Goal: Task Accomplishment & Management: Manage account settings

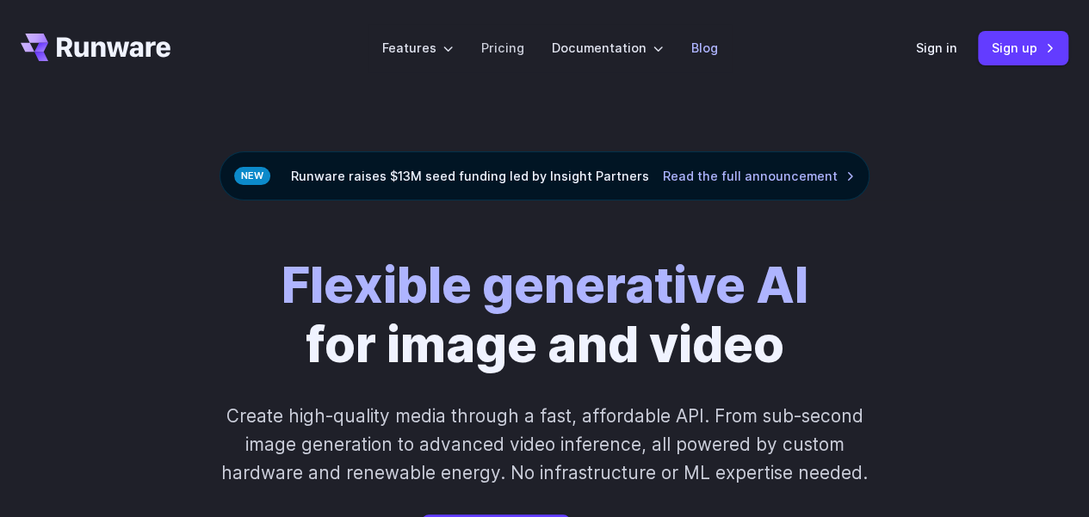
click at [713, 54] on link "Blog" at bounding box center [704, 48] width 27 height 20
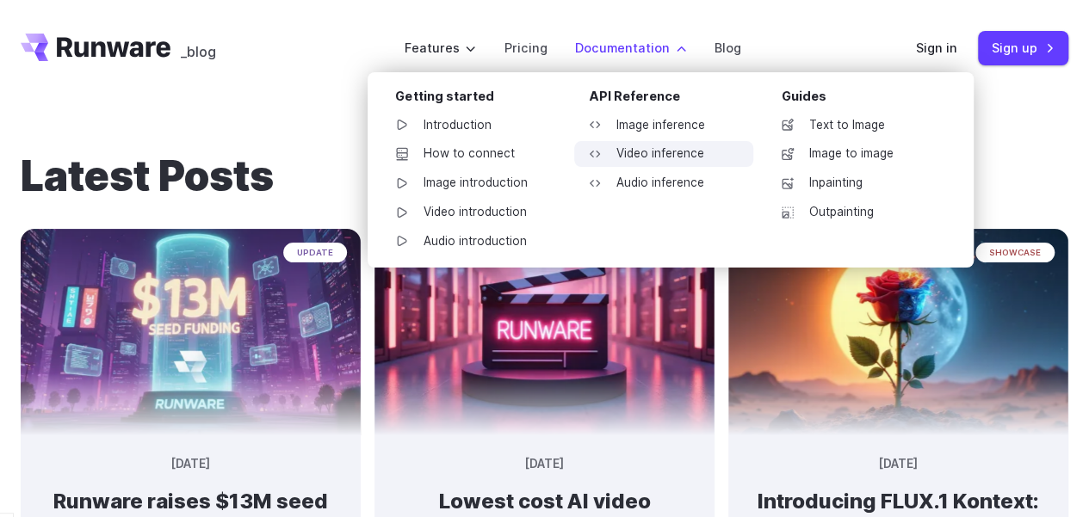
click at [637, 151] on link "Video inference" at bounding box center [663, 154] width 179 height 26
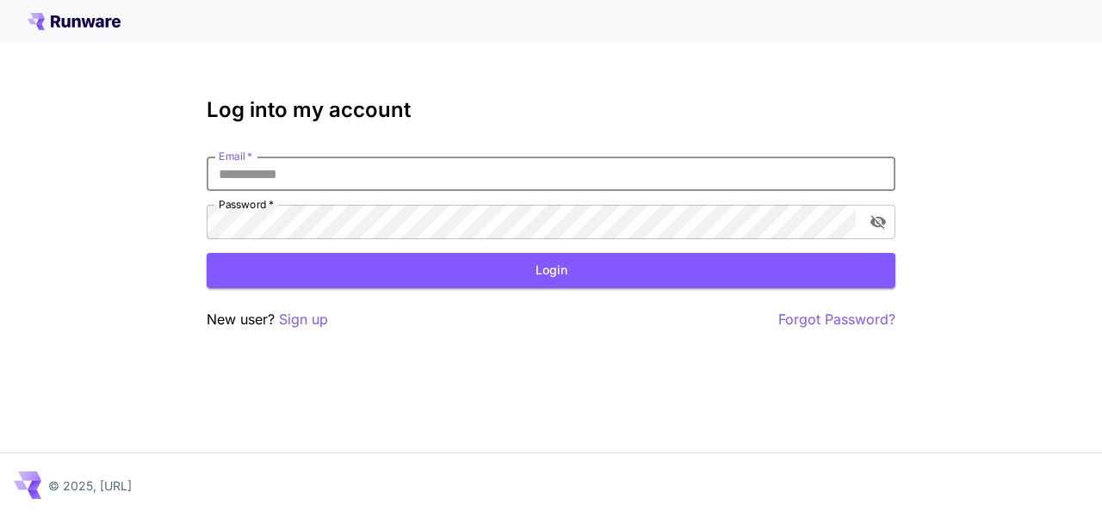
click at [267, 180] on input "Email   *" at bounding box center [551, 174] width 689 height 34
type input "**********"
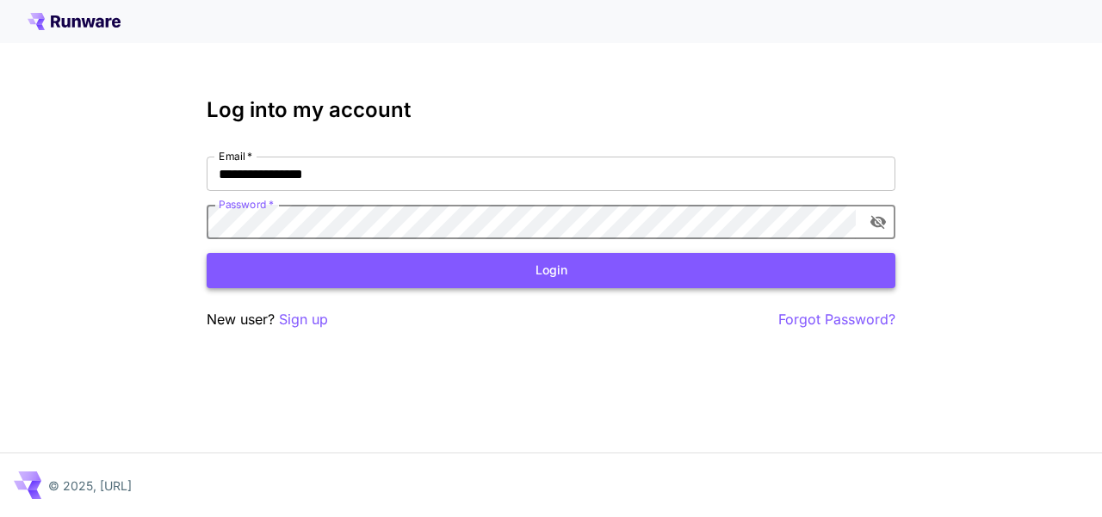
click at [327, 270] on button "Login" at bounding box center [551, 270] width 689 height 35
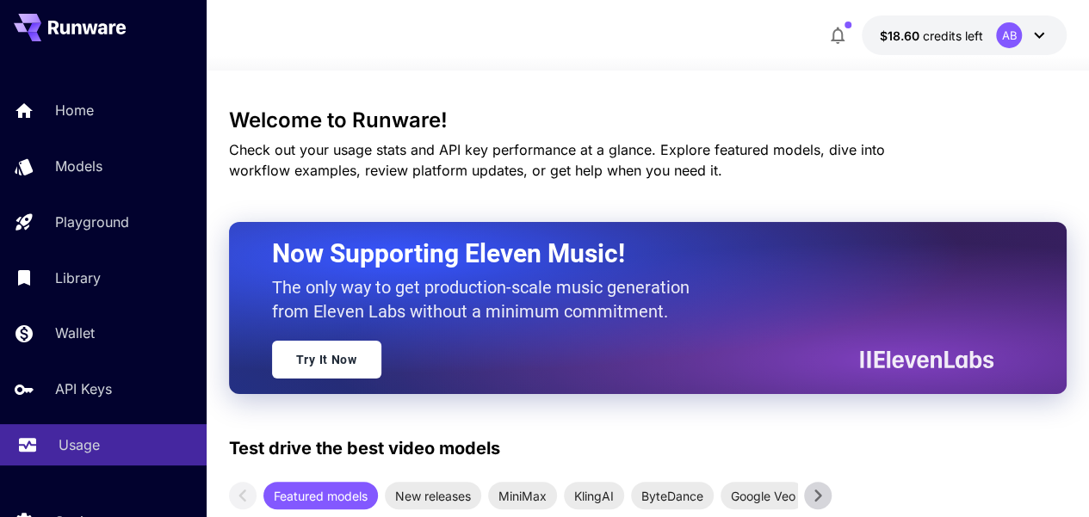
click at [96, 439] on p "Usage" at bounding box center [79, 445] width 41 height 21
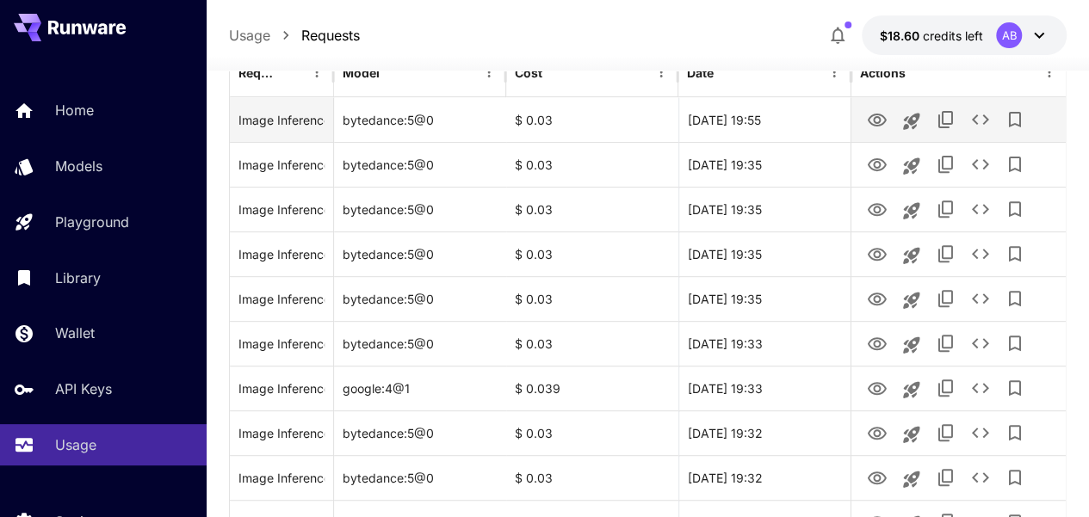
scroll to position [258, 0]
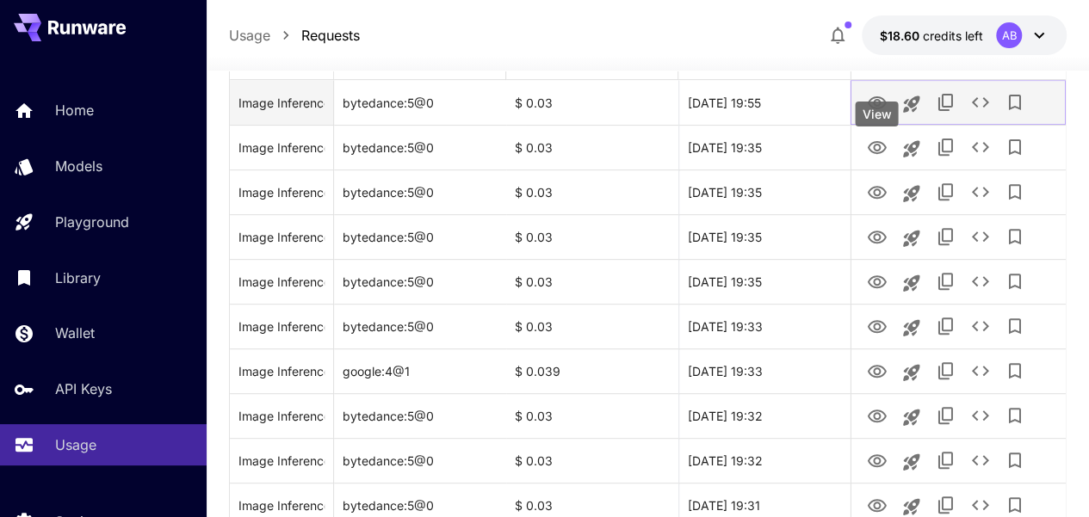
click at [885, 114] on icon "View" at bounding box center [876, 103] width 21 height 21
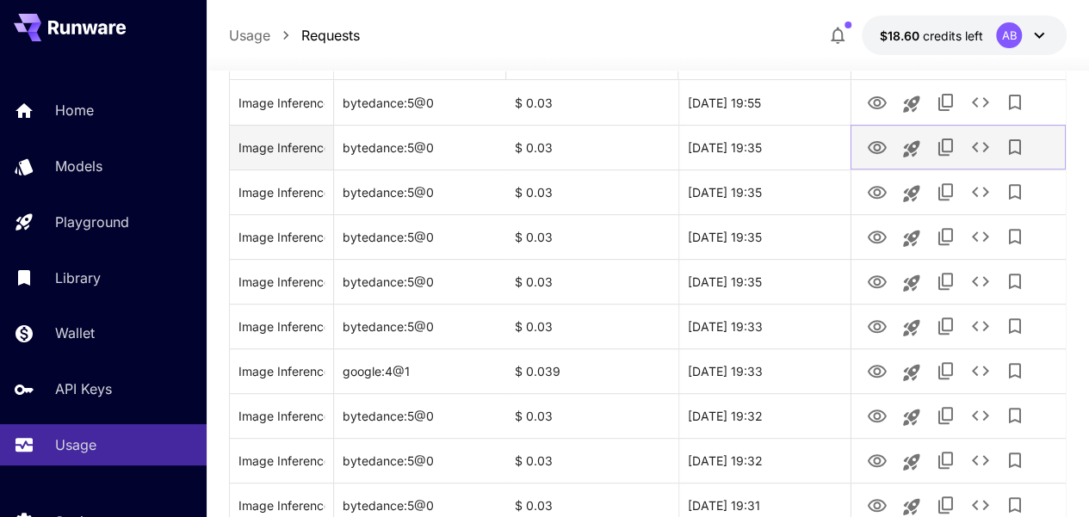
click at [873, 154] on icon "View" at bounding box center [876, 147] width 19 height 13
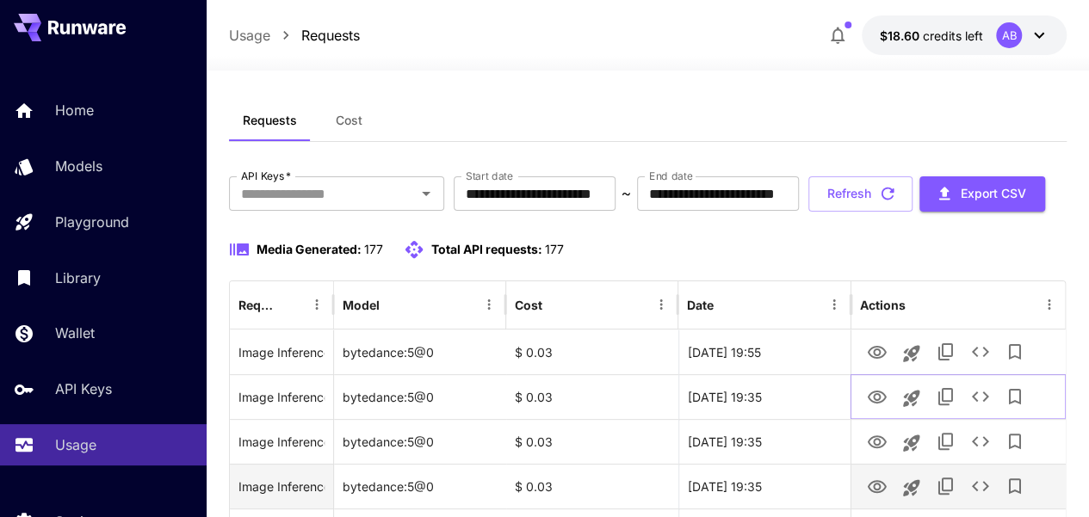
scroll to position [0, 0]
